Goal: Task Accomplishment & Management: Manage account settings

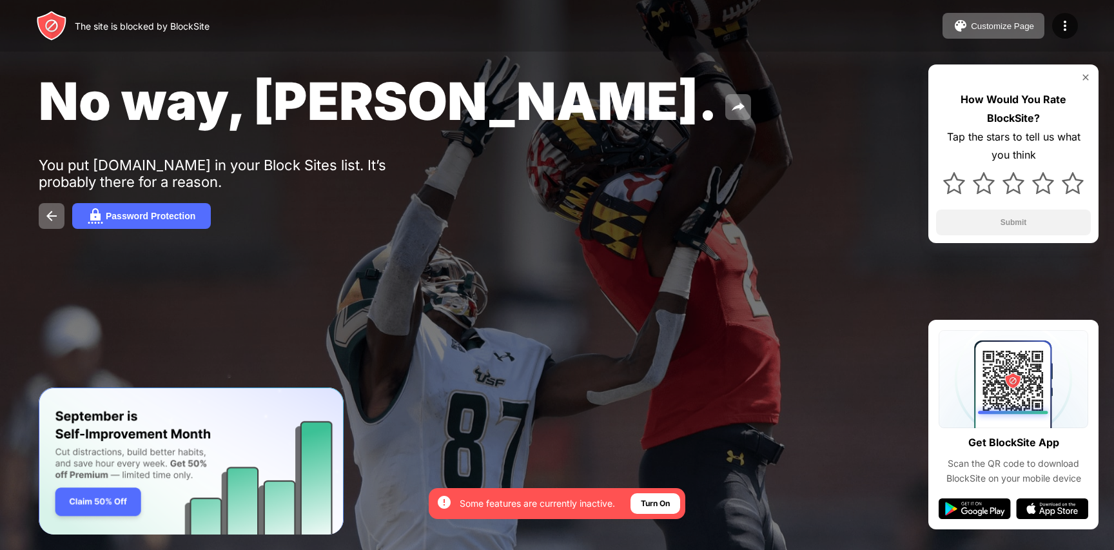
click at [1085, 74] on img at bounding box center [1085, 77] width 10 height 10
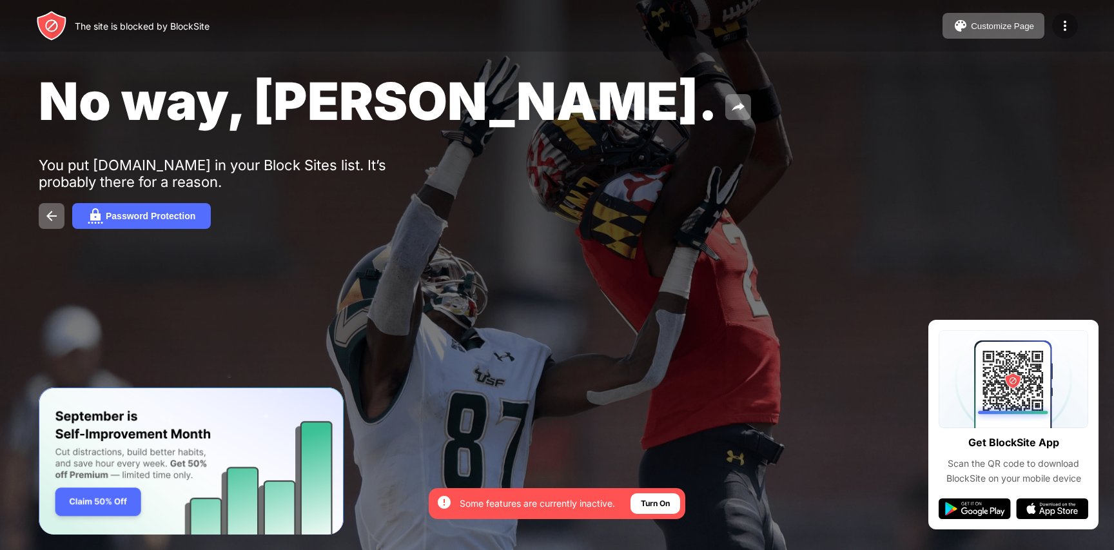
click at [1061, 26] on img at bounding box center [1064, 25] width 15 height 15
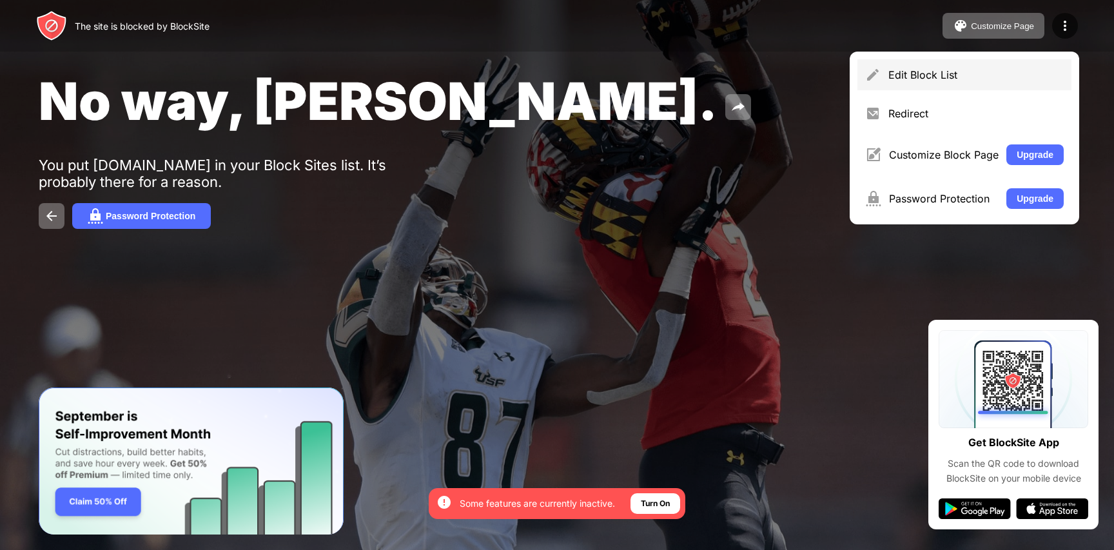
click at [981, 79] on div "Edit Block List" at bounding box center [975, 74] width 175 height 13
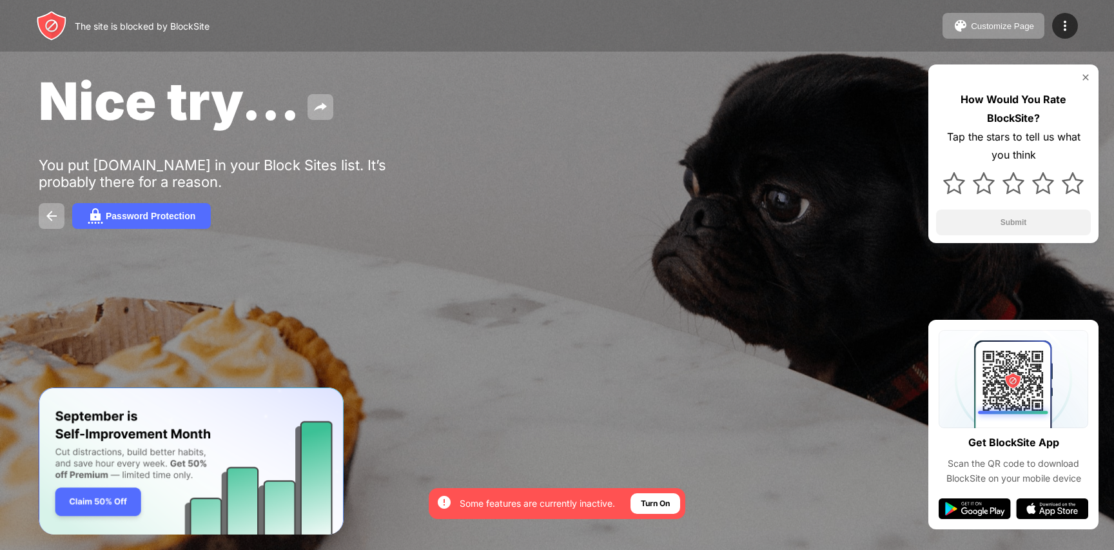
click at [1092, 75] on div "How Would You Rate BlockSite? Tap the stars to tell us what you think Submit" at bounding box center [1013, 153] width 170 height 178
click at [1086, 75] on img at bounding box center [1085, 77] width 10 height 10
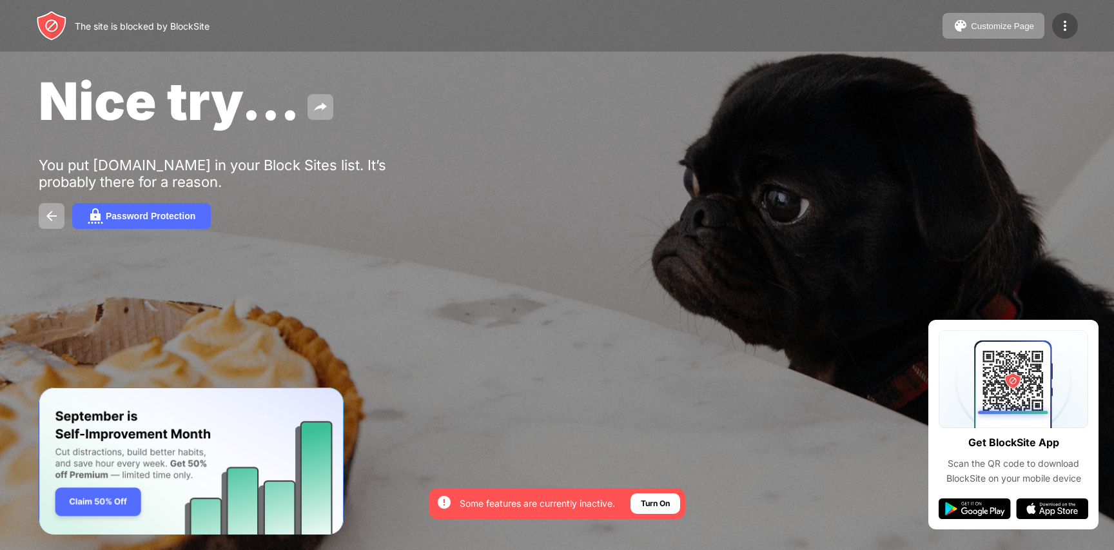
click at [1065, 30] on img at bounding box center [1064, 25] width 15 height 15
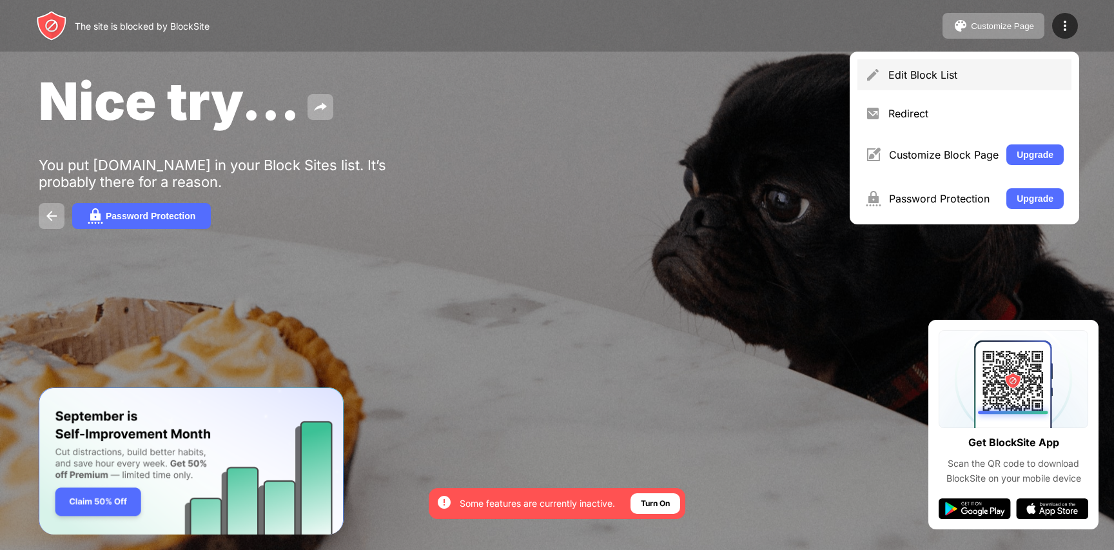
click at [987, 69] on div "Edit Block List" at bounding box center [975, 74] width 175 height 13
